Goal: Transaction & Acquisition: Purchase product/service

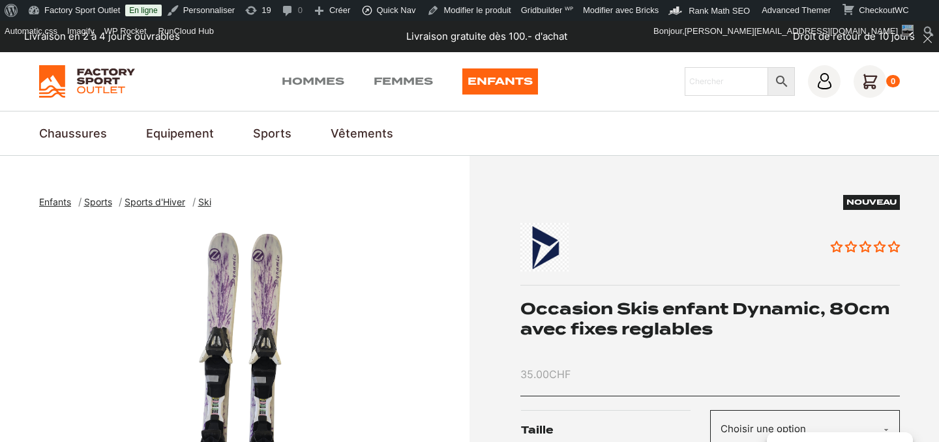
click at [549, 245] on img at bounding box center [616, 247] width 190 height 49
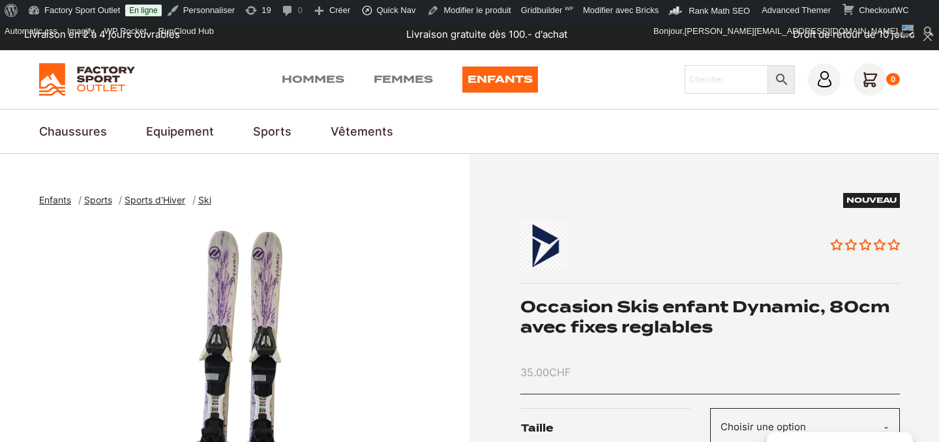
scroll to position [2, 0]
drag, startPoint x: 523, startPoint y: 304, endPoint x: 625, endPoint y: 304, distance: 101.8
click at [625, 304] on h1 "Occasion Skis enfant Dynamic, 80cm avec fixes reglables" at bounding box center [711, 317] width 380 height 40
click at [736, 317] on h1 "Occasion Skis enfant Dynamic, 80cm avec fixes reglables" at bounding box center [711, 317] width 380 height 40
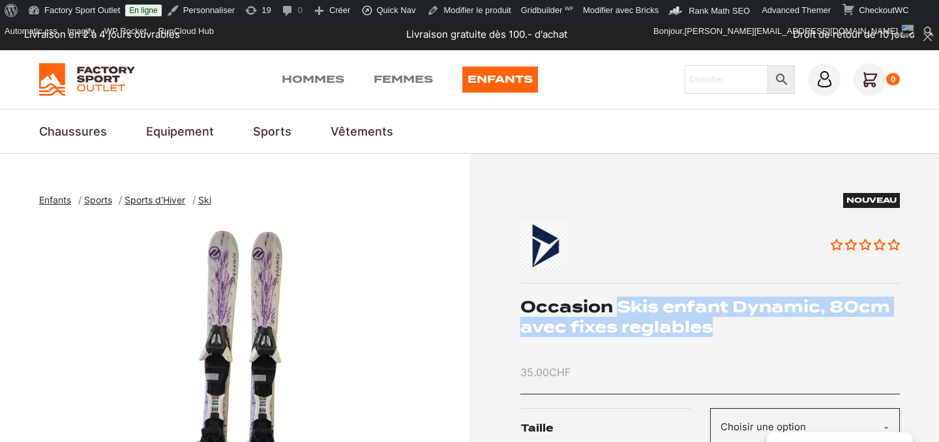
drag, startPoint x: 620, startPoint y: 303, endPoint x: 727, endPoint y: 325, distance: 108.6
click at [728, 325] on h1 "Occasion Skis enfant Dynamic, 80cm avec fixes reglables" at bounding box center [711, 317] width 380 height 40
